Goal: Task Accomplishment & Management: Manage account settings

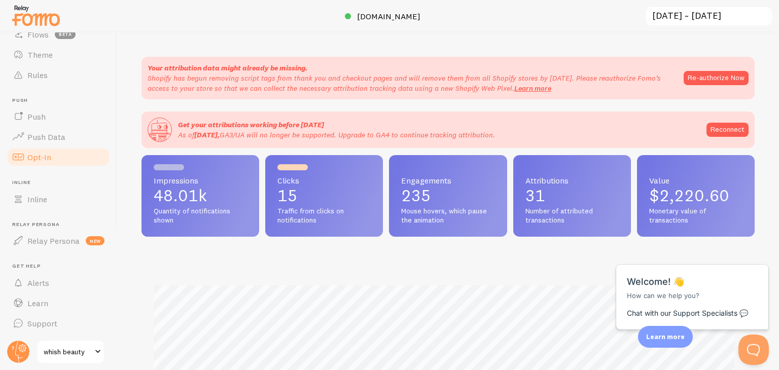
click at [61, 149] on link "Opt-In" at bounding box center [58, 157] width 104 height 20
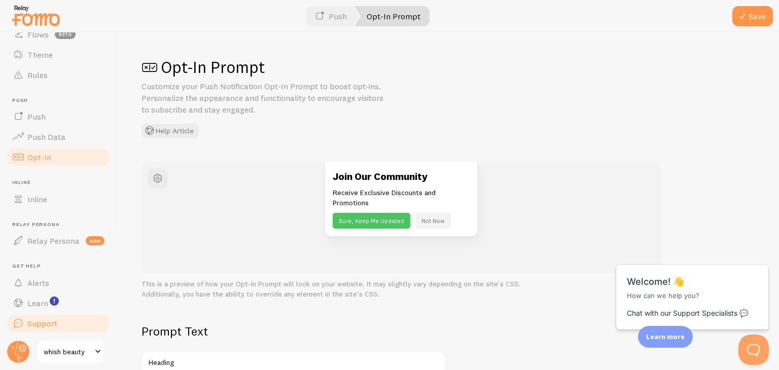
click at [55, 321] on span "Support" at bounding box center [42, 324] width 30 height 10
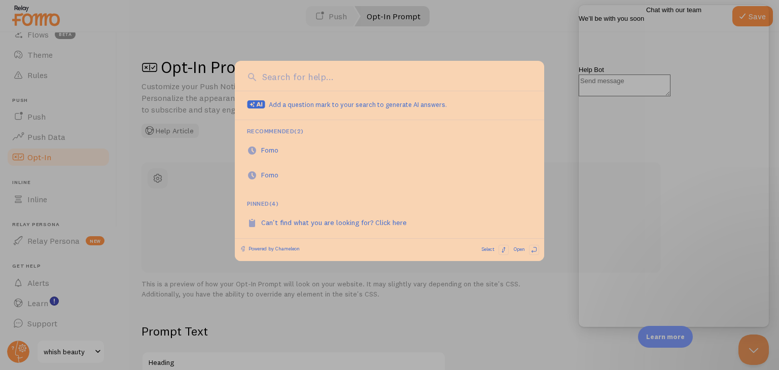
click at [189, 92] on div at bounding box center [389, 185] width 779 height 370
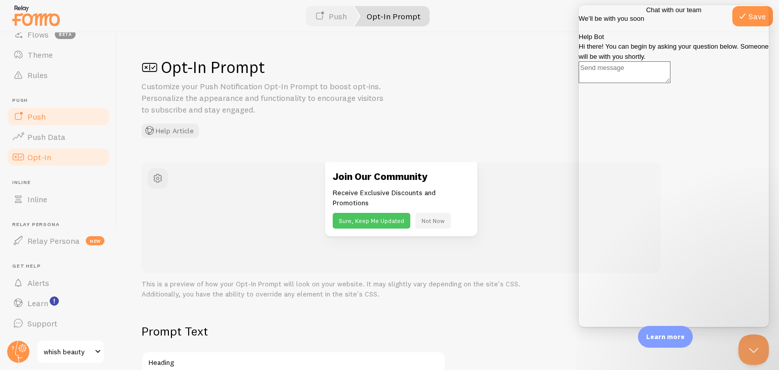
click at [51, 113] on link "Push" at bounding box center [58, 117] width 104 height 20
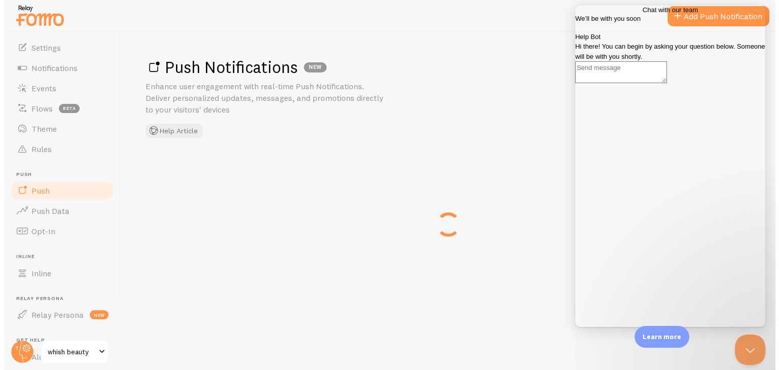
scroll to position [54, 0]
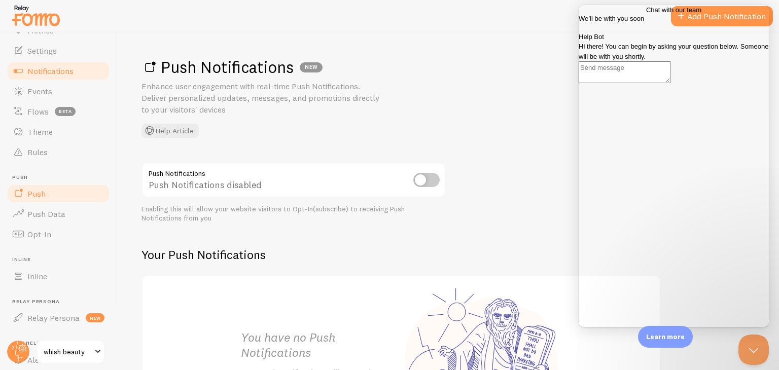
click at [61, 64] on link "Notifications" at bounding box center [58, 71] width 104 height 20
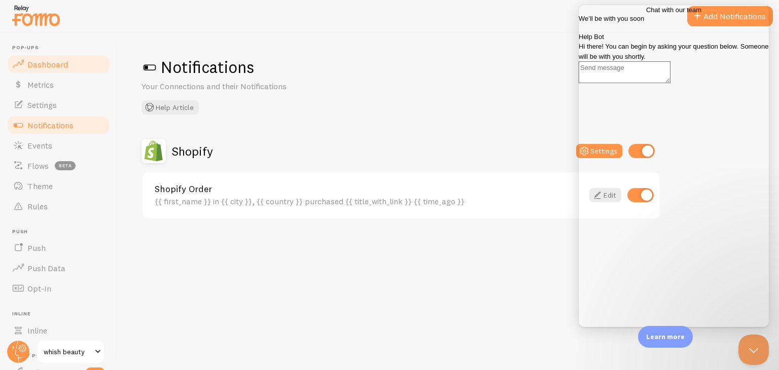
click at [67, 67] on link "Dashboard" at bounding box center [58, 64] width 104 height 20
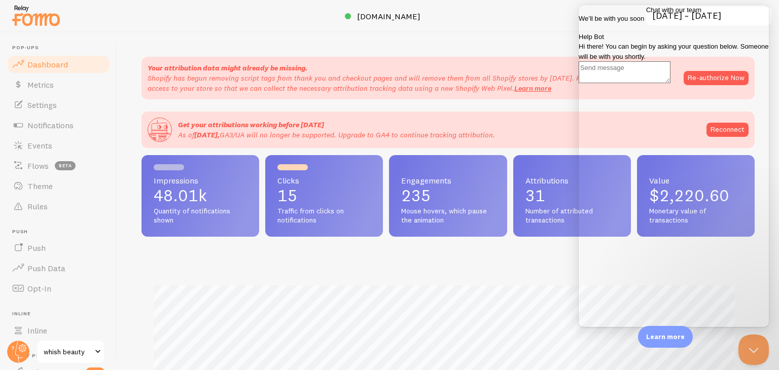
scroll to position [266, 605]
click at [755, 340] on button "Close Beacon popover" at bounding box center [751, 348] width 30 height 30
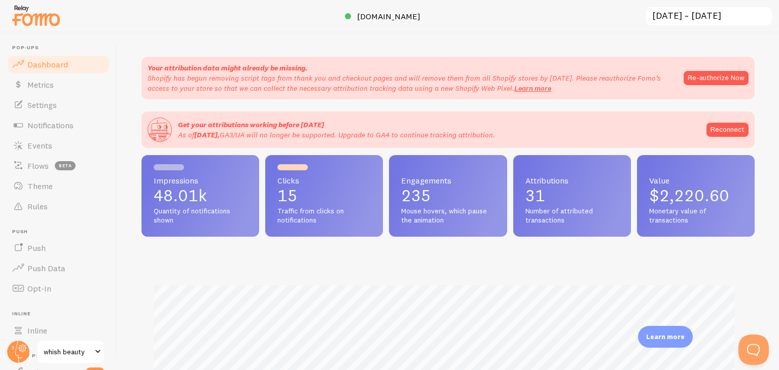
scroll to position [131, 0]
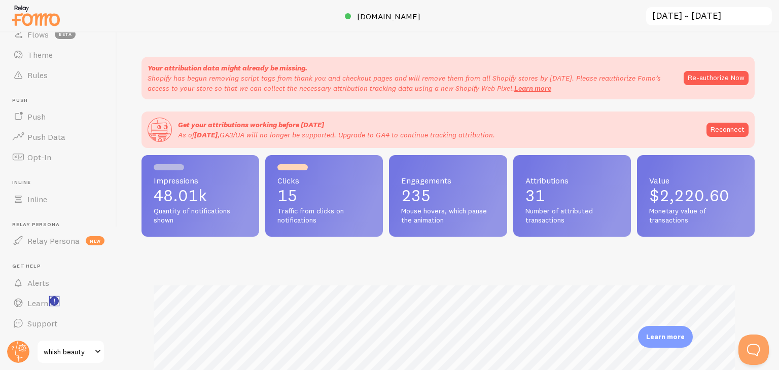
click at [53, 305] on rect "<p>Watch New Feature Tutorials!</p>" at bounding box center [54, 301] width 9 height 9
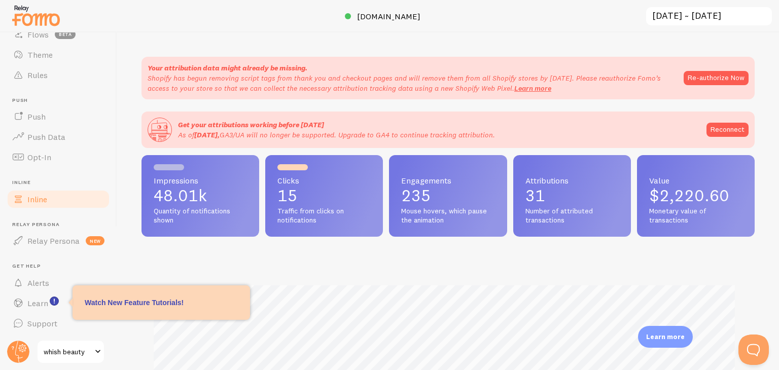
click at [67, 199] on link "Inline" at bounding box center [58, 199] width 104 height 20
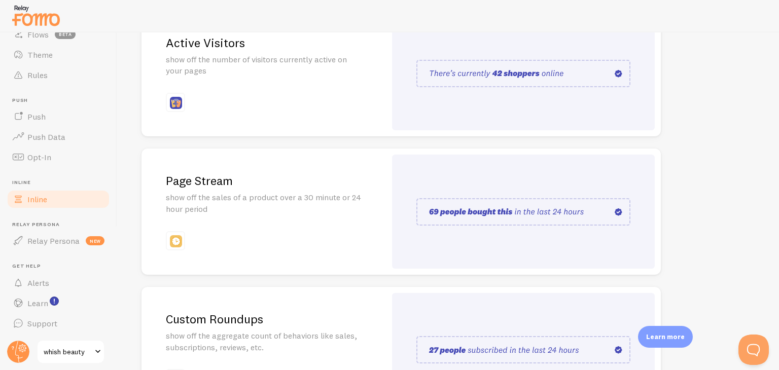
scroll to position [154, 0]
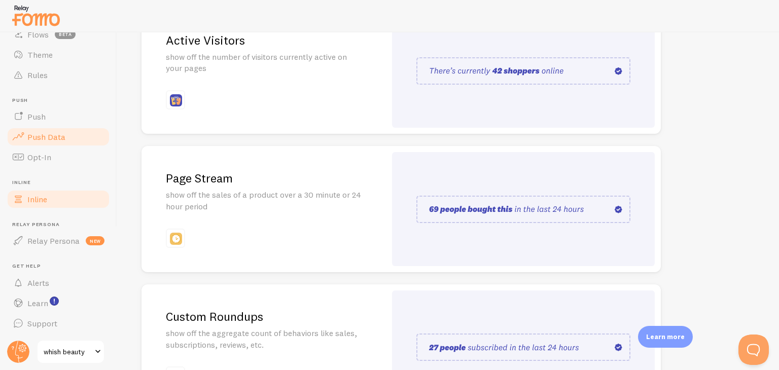
click at [37, 133] on span "Push Data" at bounding box center [46, 137] width 38 height 10
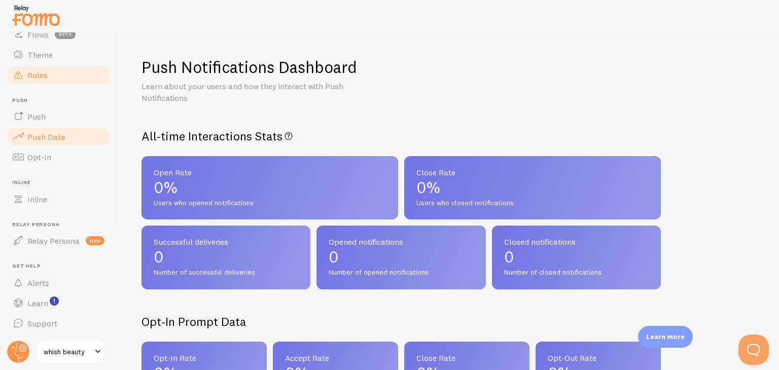
click at [59, 72] on link "Rules" at bounding box center [58, 75] width 104 height 20
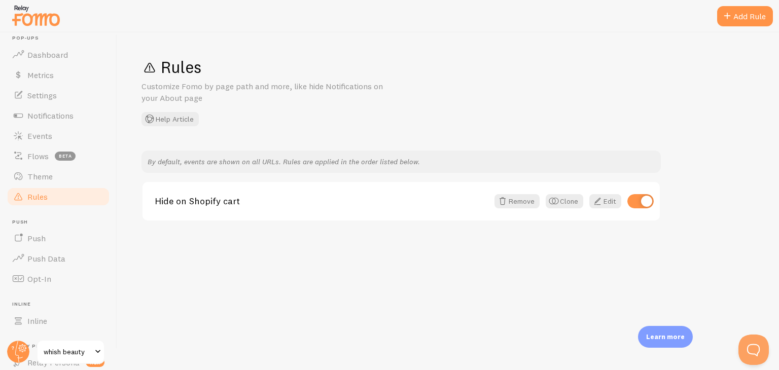
scroll to position [4, 0]
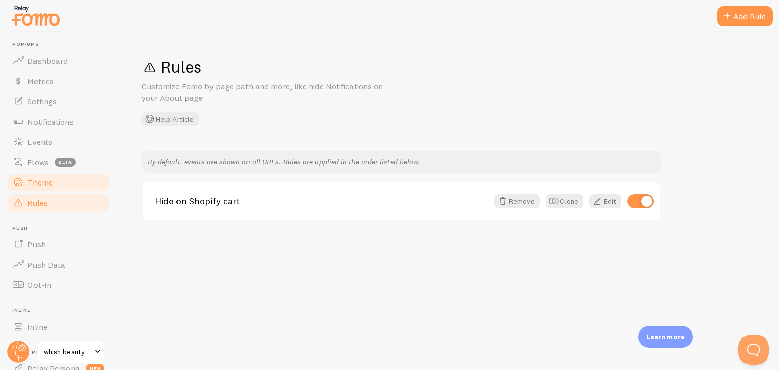
click at [38, 175] on link "Theme" at bounding box center [58, 182] width 104 height 20
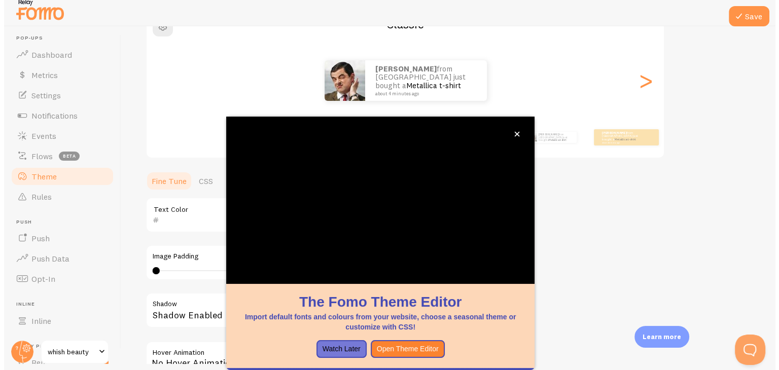
scroll to position [197, 0]
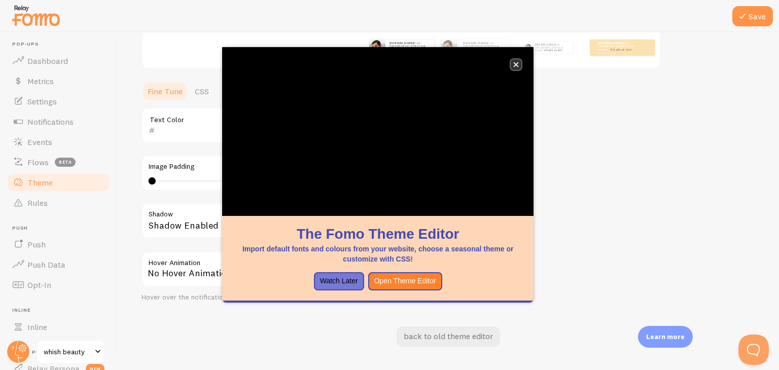
click at [518, 62] on icon "close," at bounding box center [516, 65] width 6 height 6
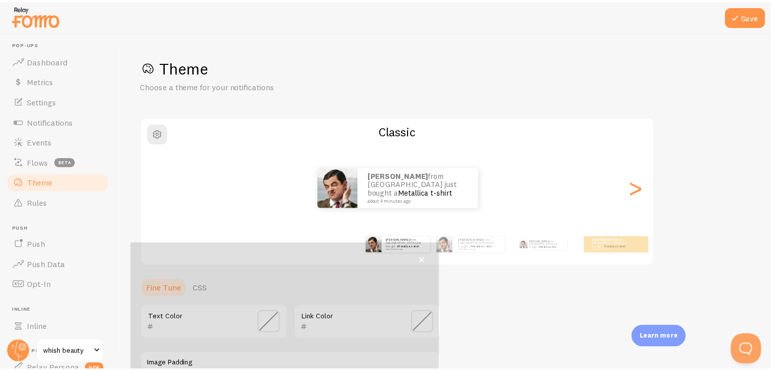
scroll to position [82, 0]
